Goal: Information Seeking & Learning: Understand process/instructions

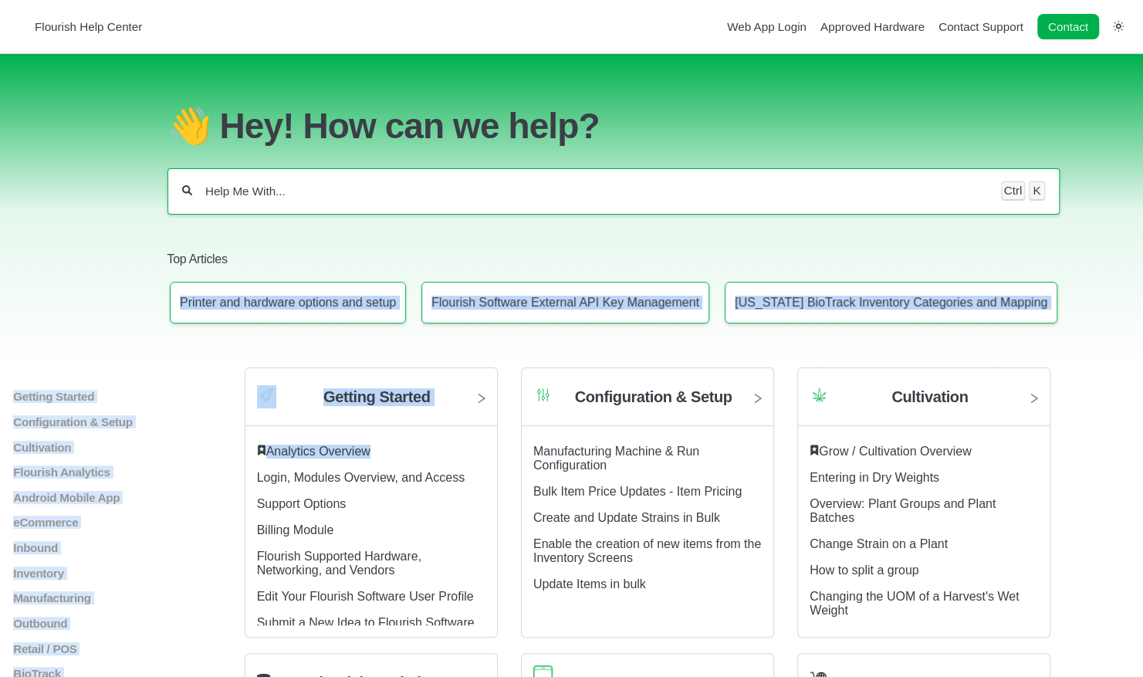
drag, startPoint x: 0, startPoint y: 0, endPoint x: 441, endPoint y: 252, distance: 507.9
click at [441, 252] on section "Top Articles Printer and hardware options and setup Flourish Software External …" at bounding box center [614, 282] width 892 height 109
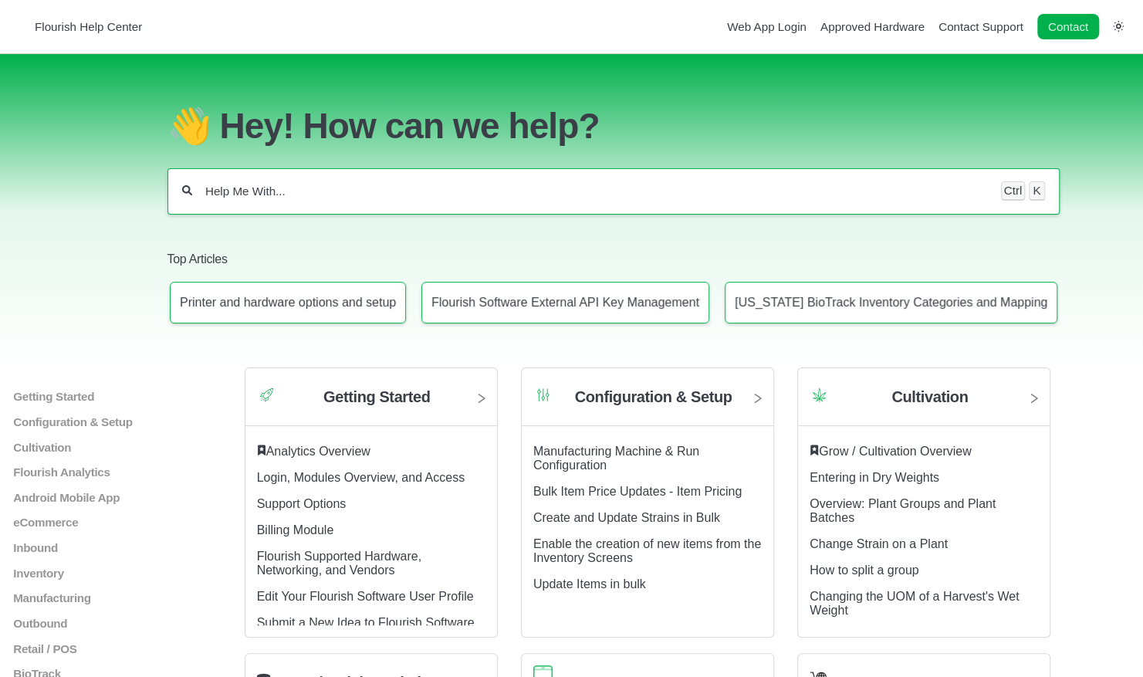
click at [443, 205] on div "Ctrl K" at bounding box center [614, 191] width 892 height 46
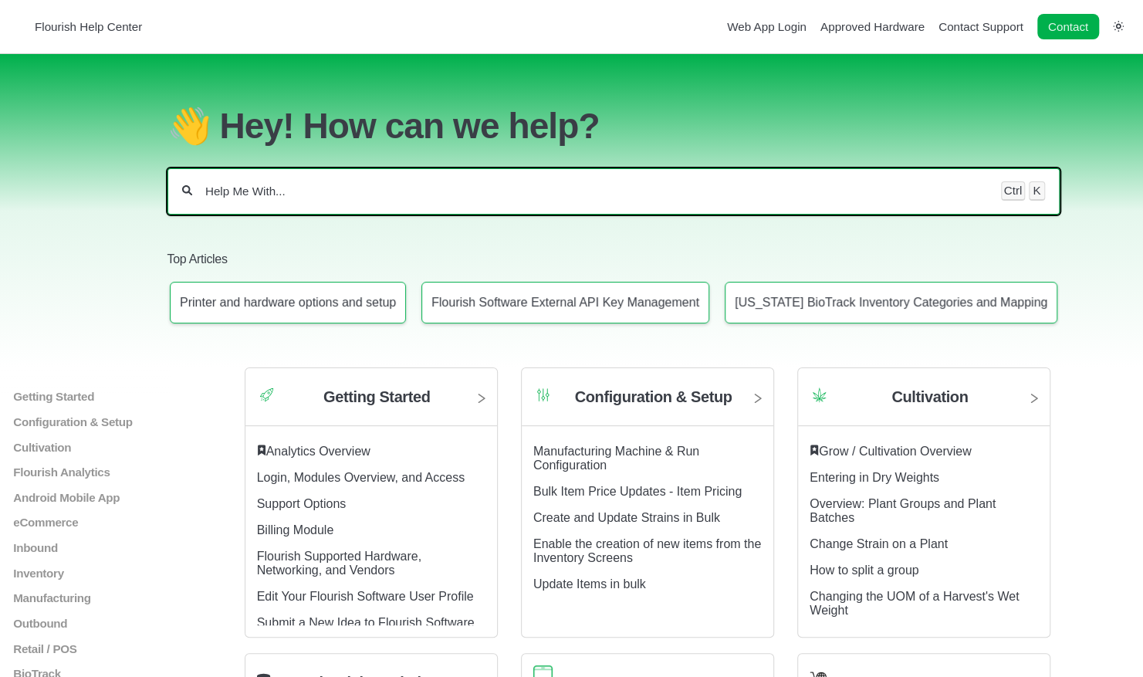
click at [309, 199] on input "Help Me With..." at bounding box center [597, 191] width 786 height 15
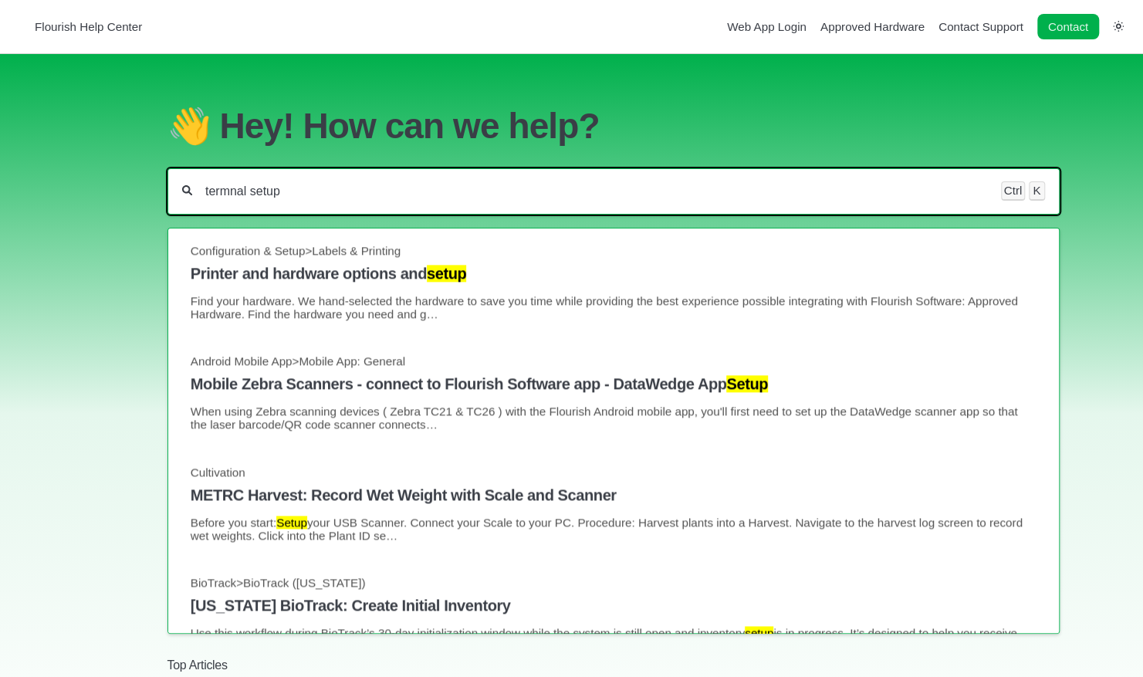
scroll to position [1116, 0]
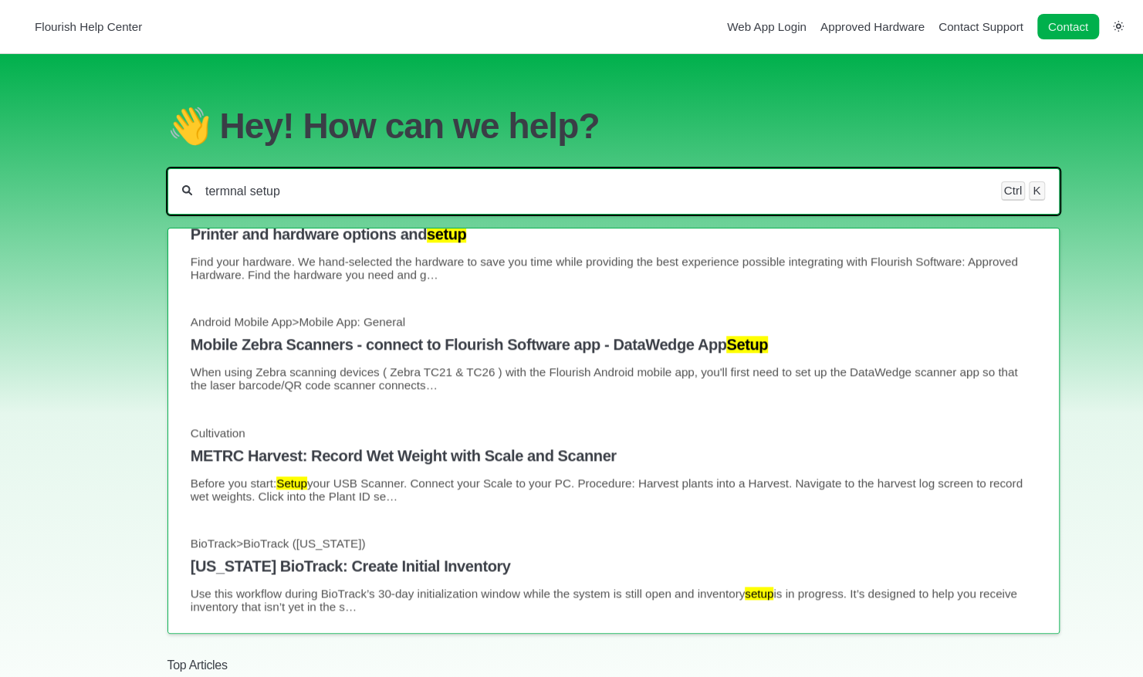
drag, startPoint x: 358, startPoint y: 201, endPoint x: 103, endPoint y: 175, distance: 256.0
click at [103, 175] on section "👋 Hey! How can we help? termnal setup Ctrl K METRC 2. Differences in METRC and …" at bounding box center [571, 413] width 1143 height 719
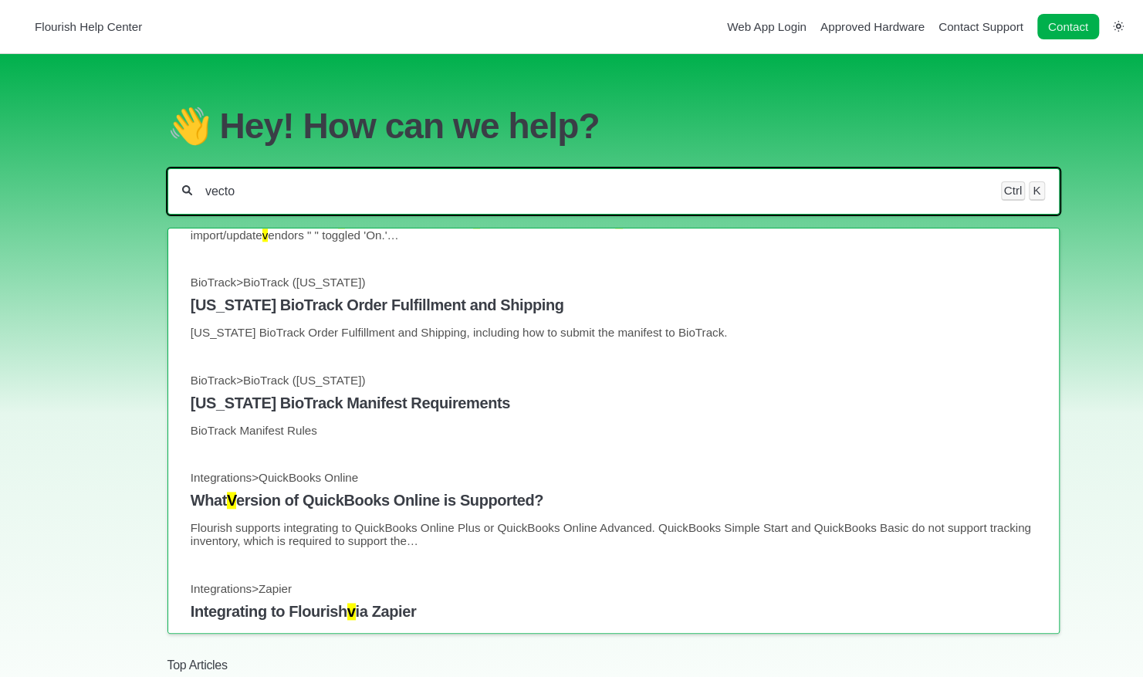
scroll to position [61, 0]
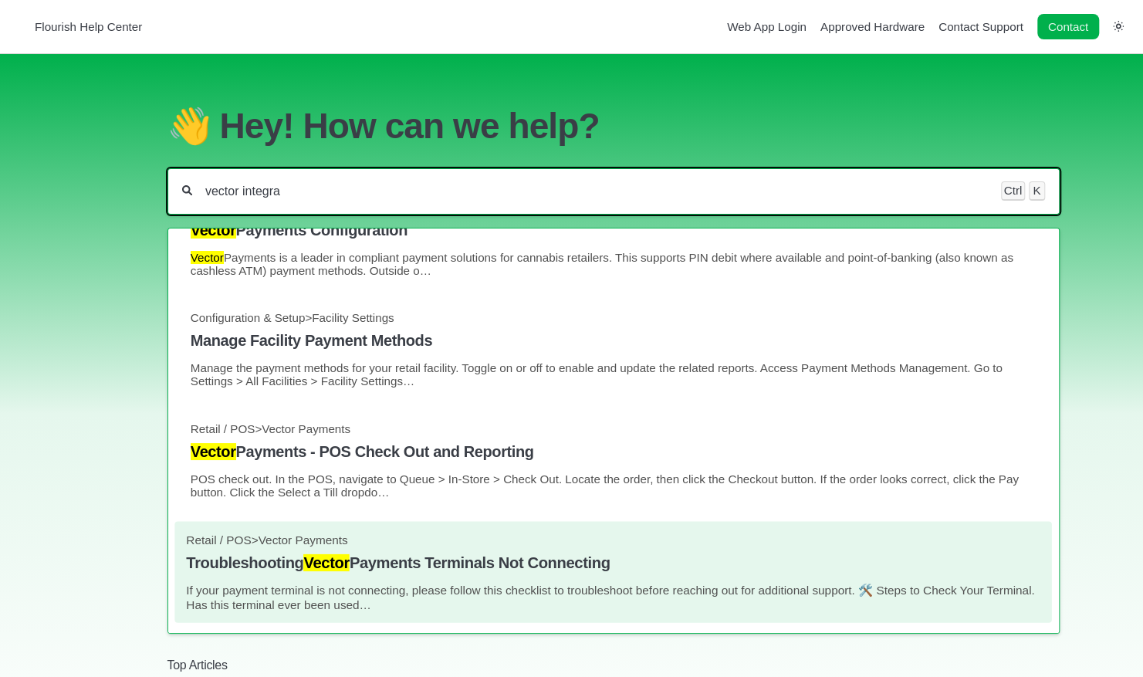
type input "vector integra"
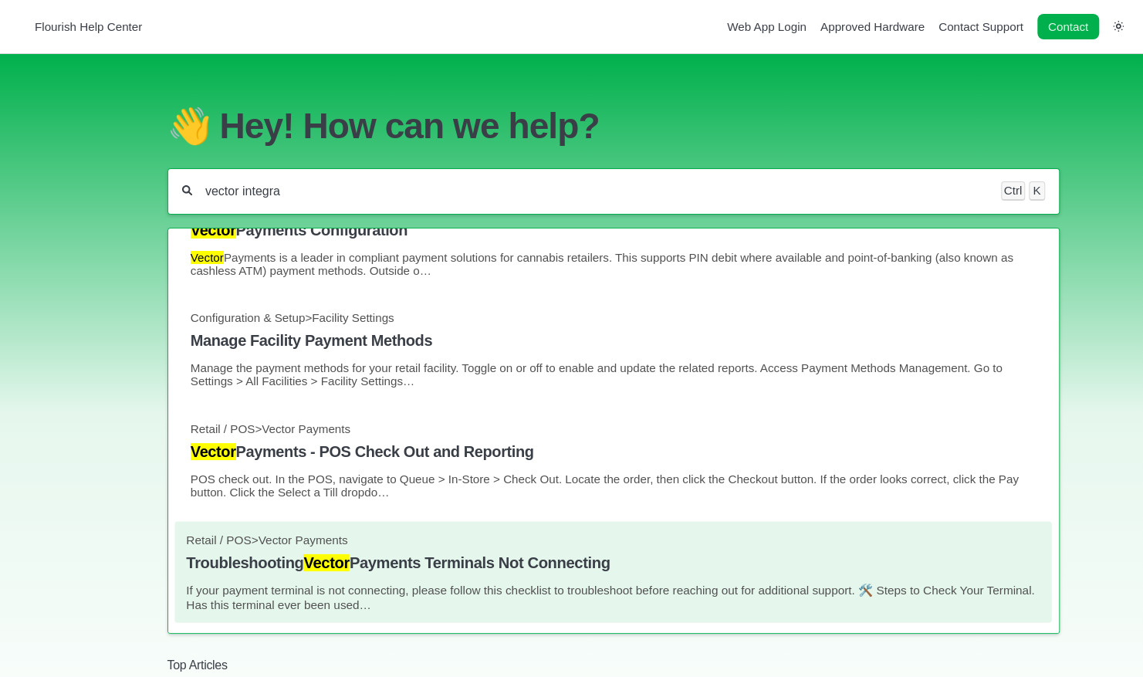
click at [429, 554] on link "Retail / POS > Vector Payments Troubleshooting Vector Payments Terminals Not Co…" at bounding box center [614, 572] width 854 height 78
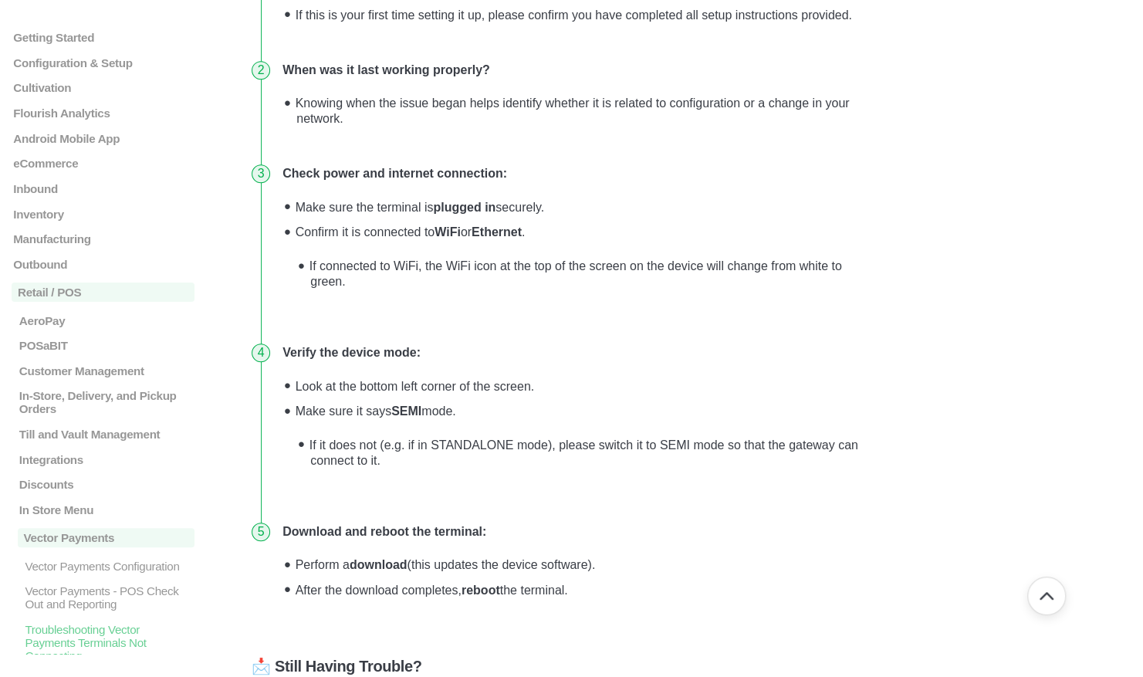
scroll to position [437, 0]
click at [551, 386] on li "Look at the bottom left corner of the screen." at bounding box center [587, 384] width 595 height 25
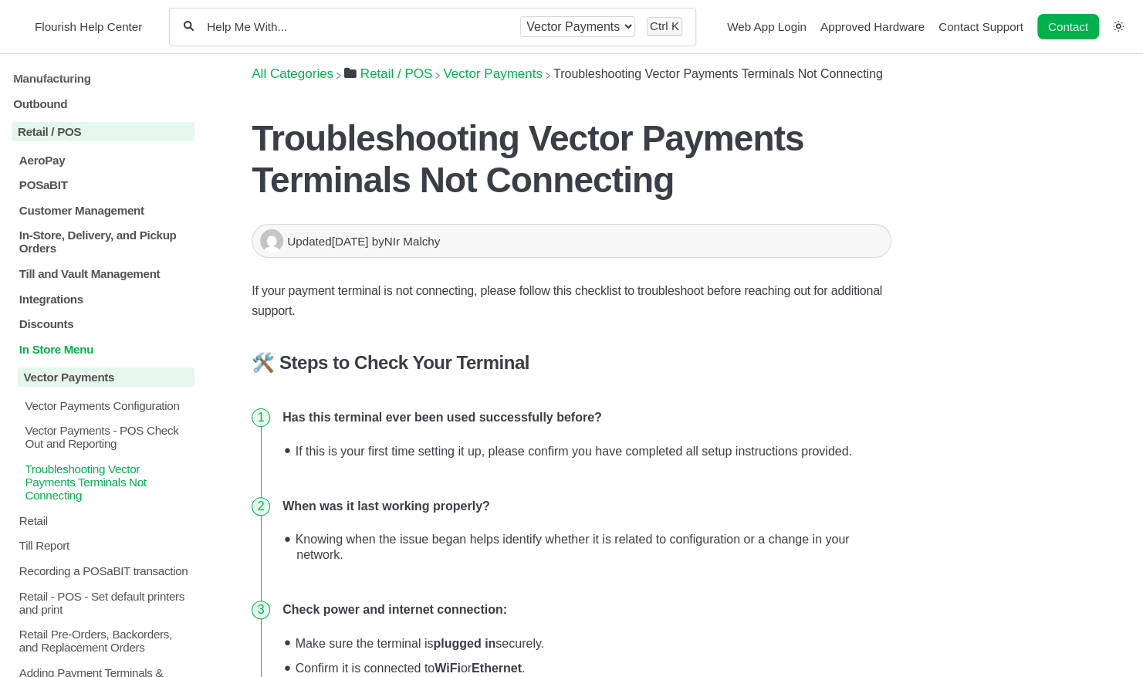
scroll to position [207, 0]
click at [125, 411] on p "Vector Payments Configuration" at bounding box center [108, 404] width 171 height 13
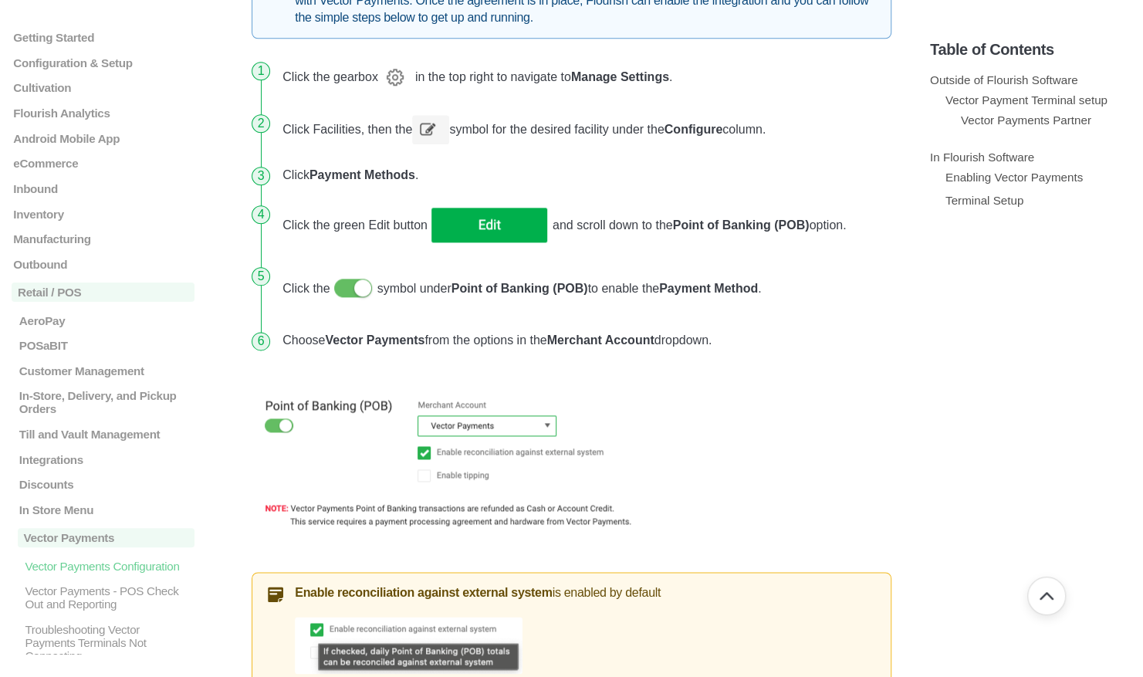
scroll to position [960, 0]
